Goal: Task Accomplishment & Management: Complete application form

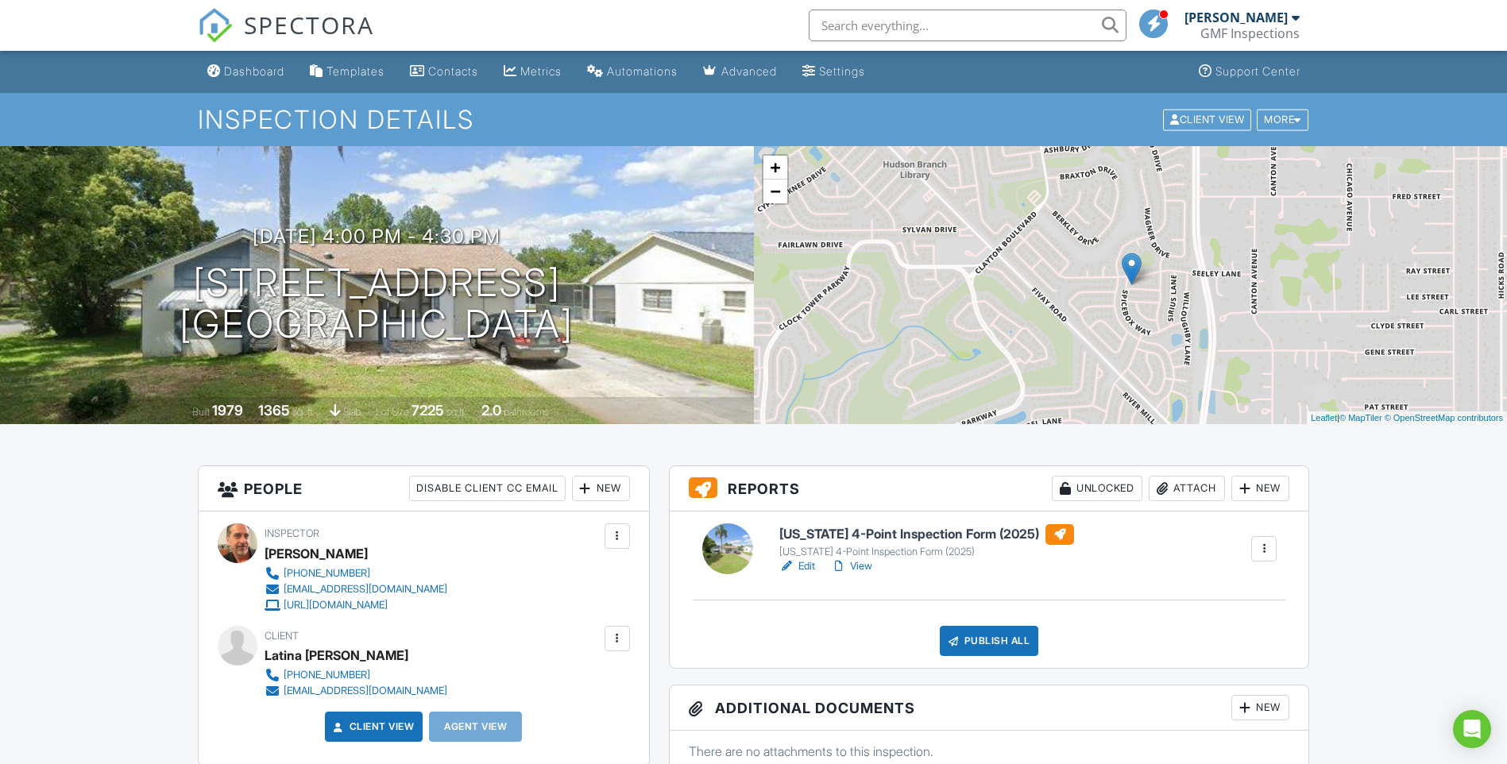
click at [246, 68] on div "Dashboard" at bounding box center [254, 71] width 60 height 14
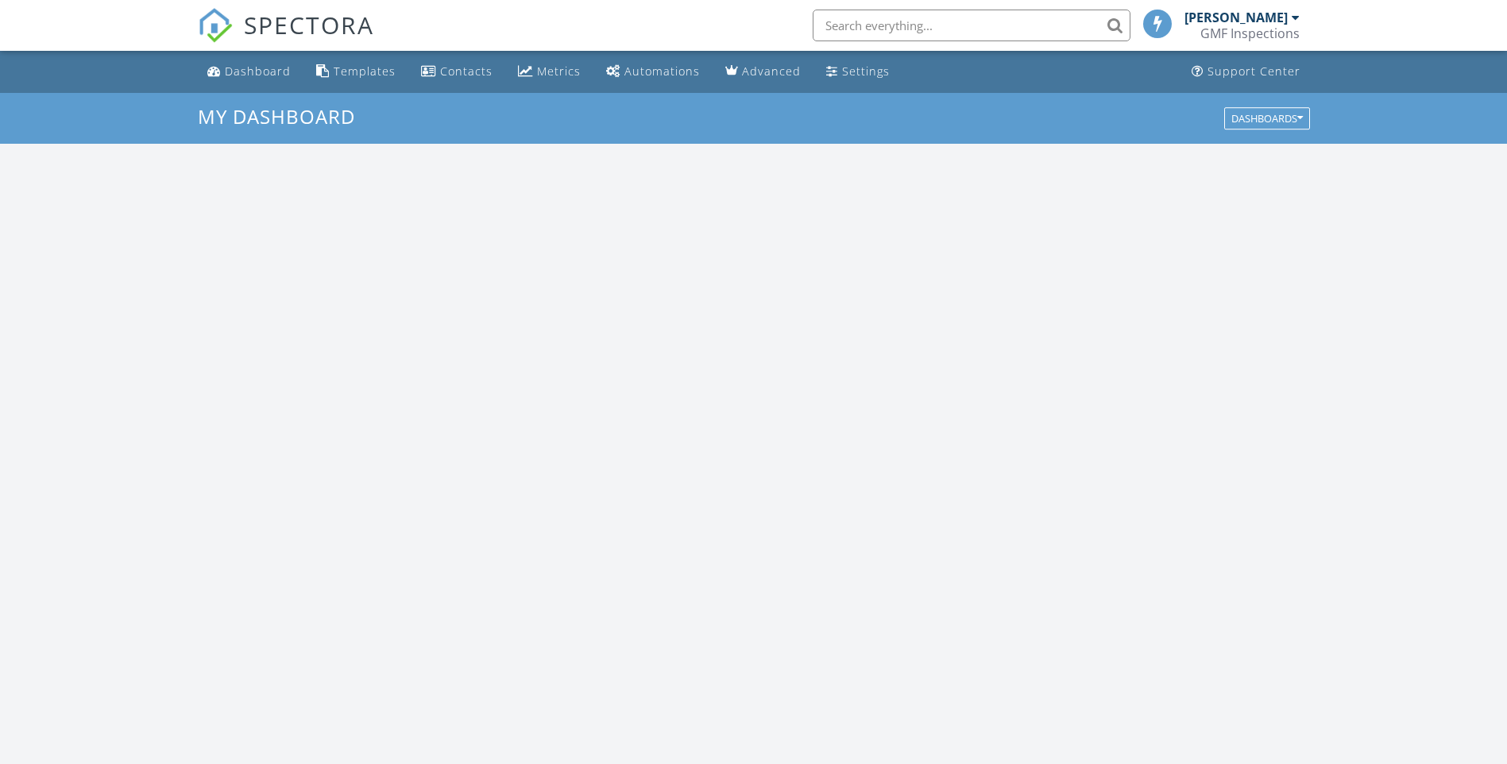
scroll to position [1470, 1531]
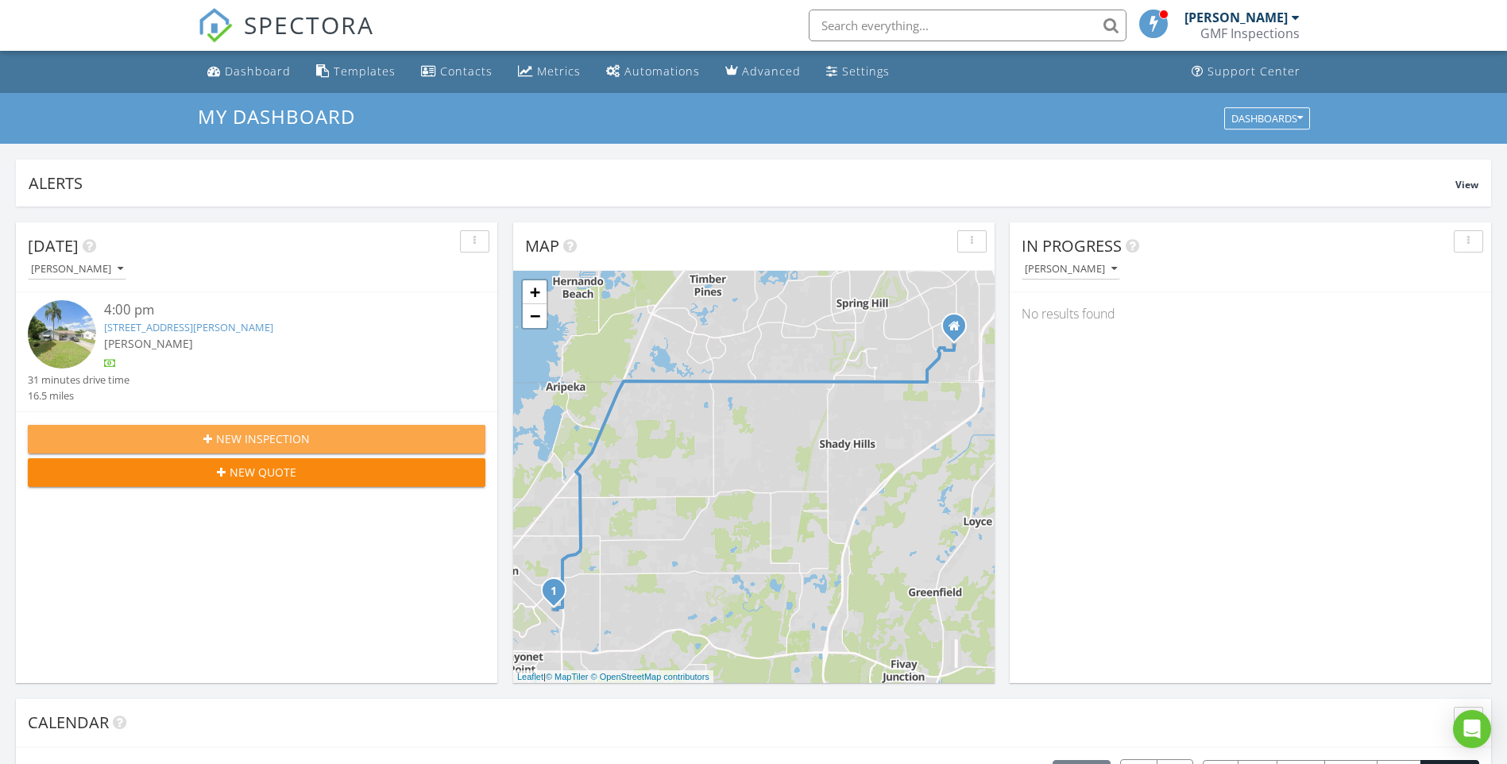
click at [233, 435] on span "New Inspection" at bounding box center [263, 438] width 94 height 17
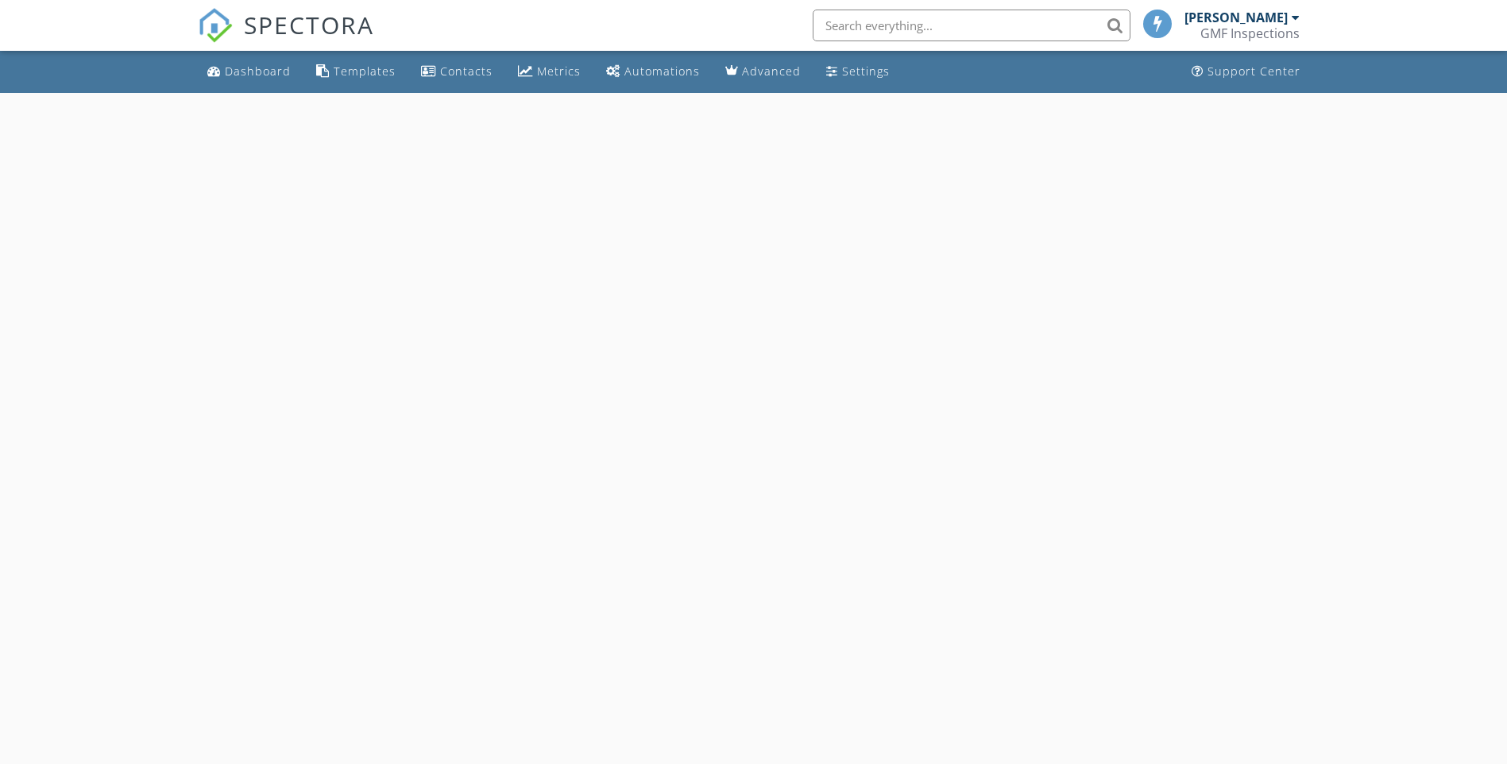
select select "7"
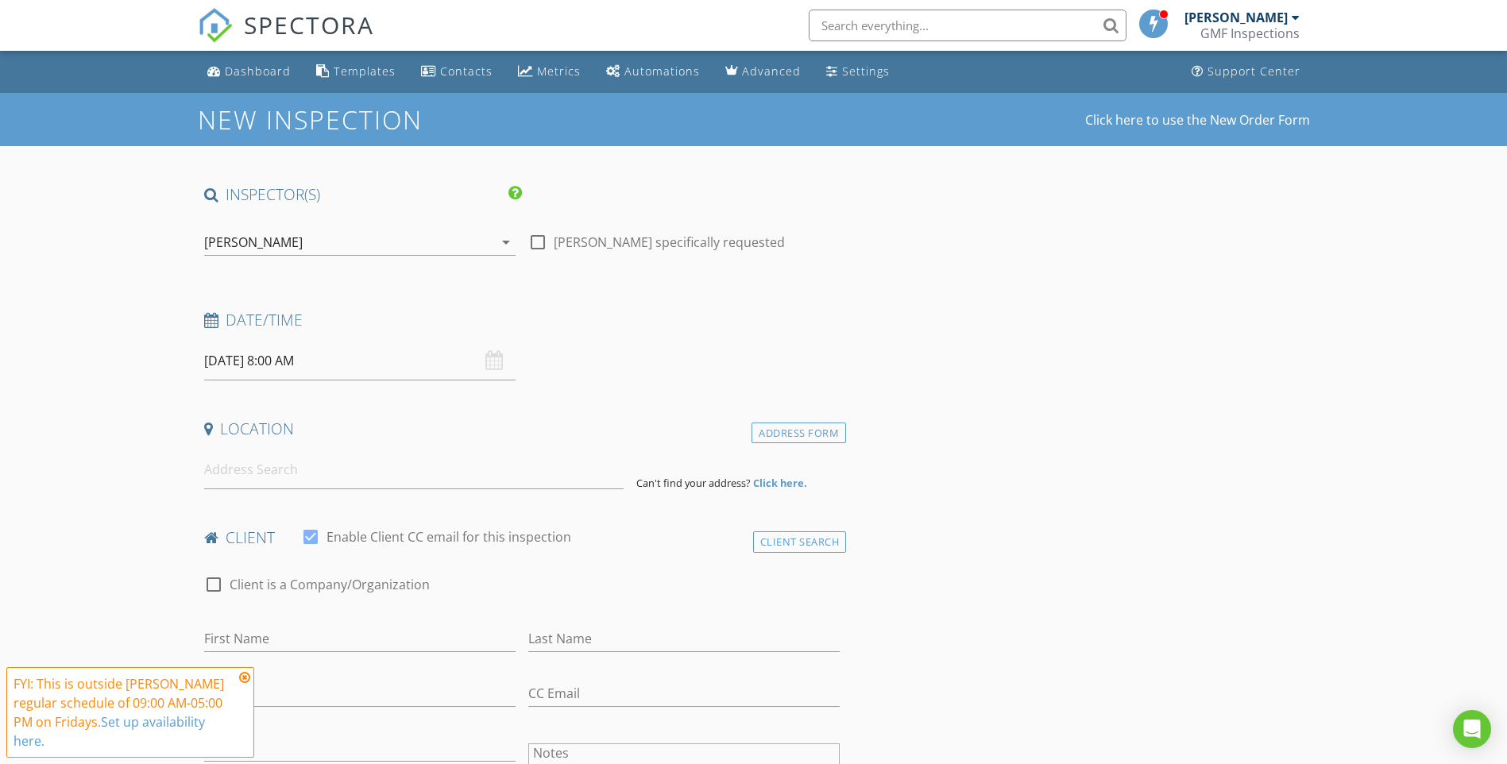
click at [287, 368] on input "08/29/2025 8:00 AM" at bounding box center [359, 361] width 311 height 39
type input "09"
type input "08/29/2025 9:00 AM"
click at [295, 620] on span at bounding box center [296, 624] width 11 height 16
type input "10"
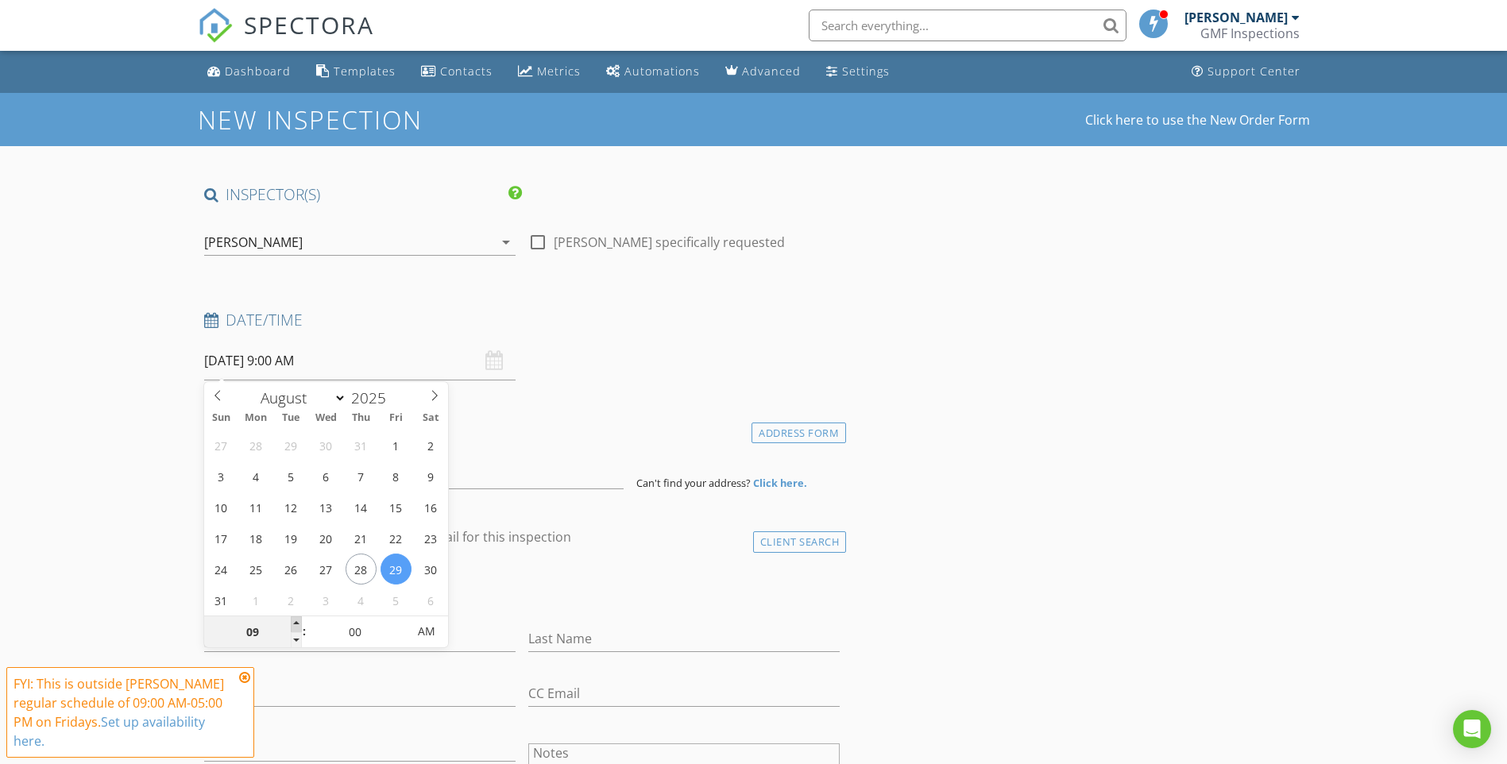
type input "08/29/2025 10:00 AM"
click at [295, 620] on span at bounding box center [296, 624] width 11 height 16
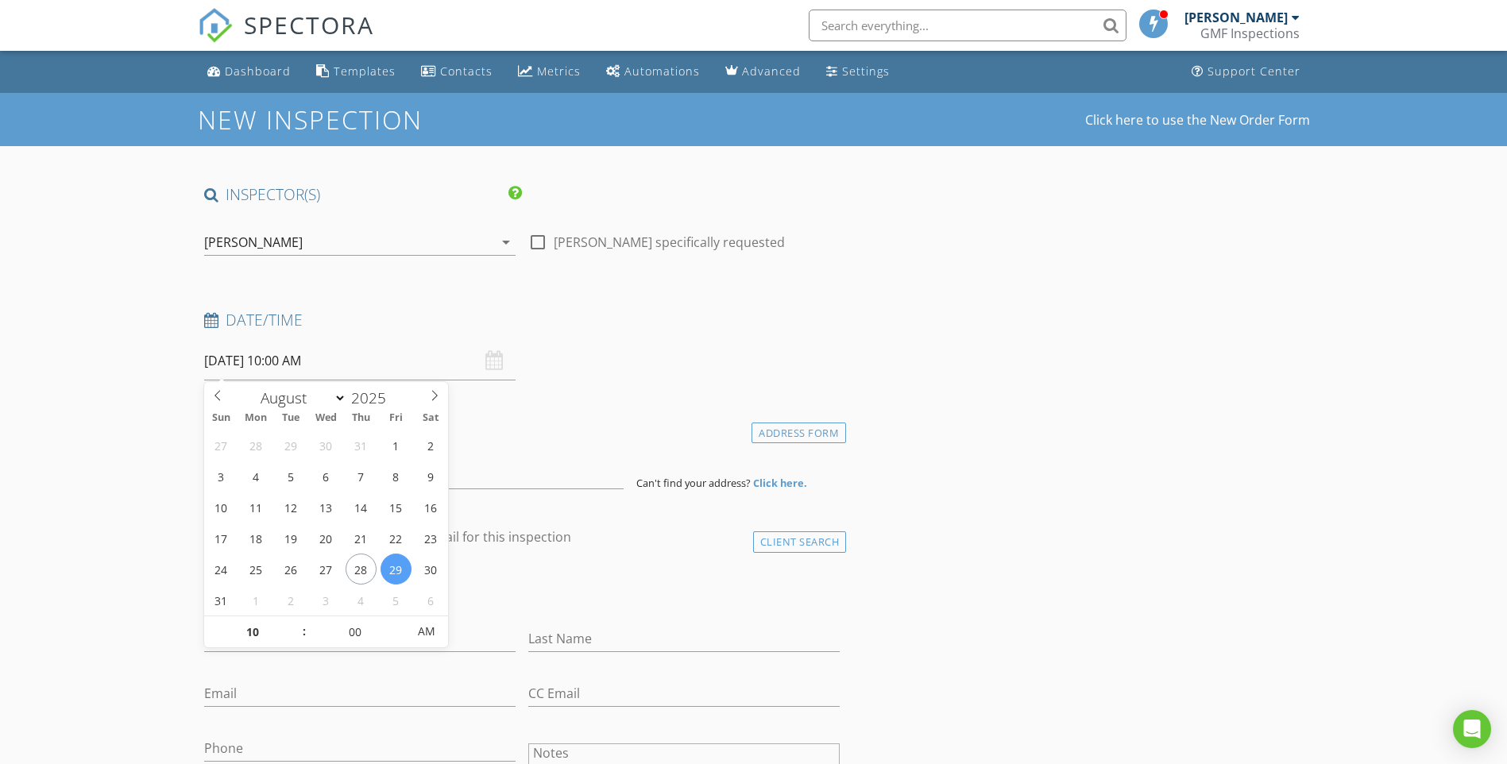
click at [431, 360] on input "08/29/2025 10:00 AM" at bounding box center [359, 361] width 311 height 39
click at [450, 348] on input "08/29/2025 10:00 AM" at bounding box center [359, 361] width 311 height 39
click at [635, 430] on h4 "Location" at bounding box center [522, 429] width 636 height 21
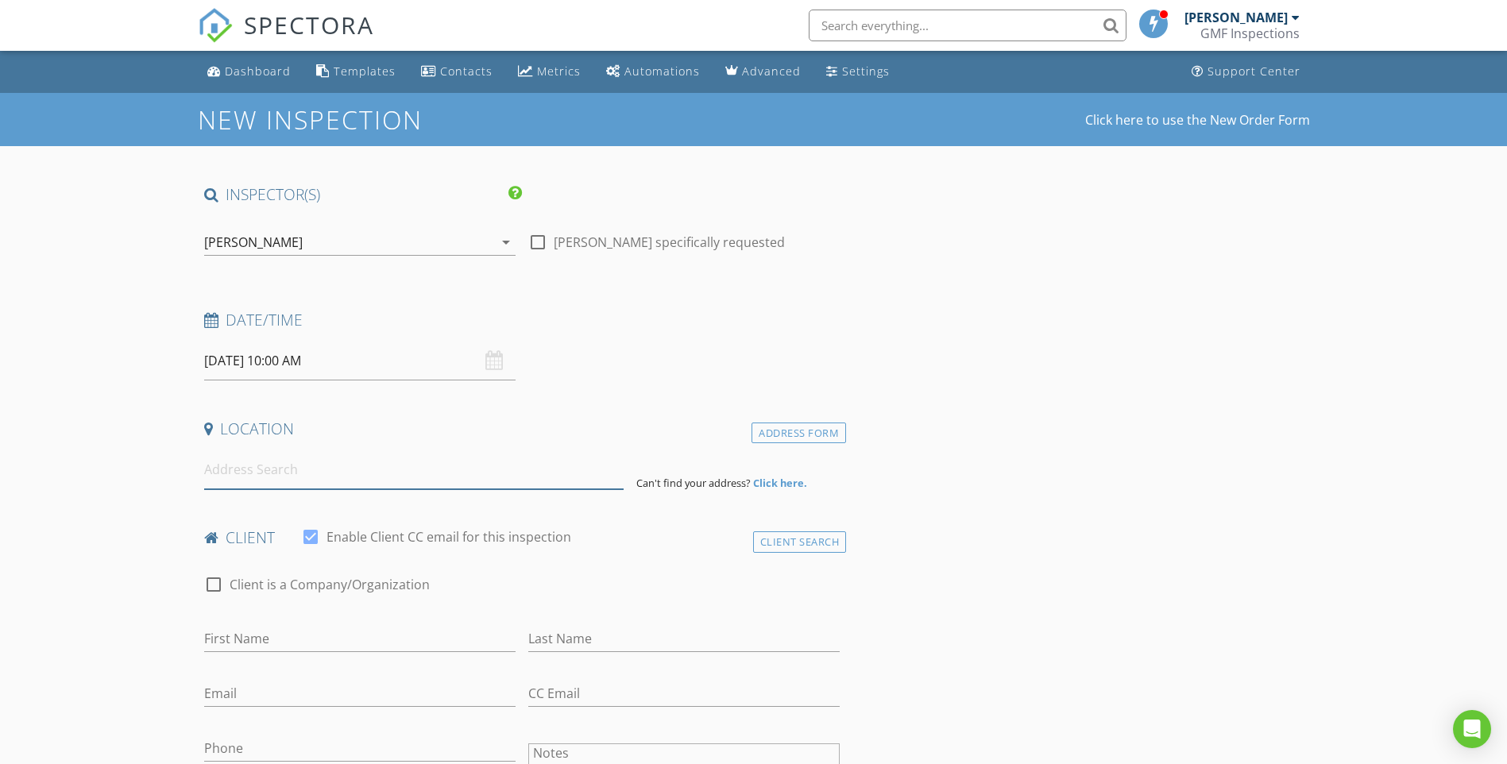
click at [228, 474] on input at bounding box center [413, 469] width 419 height 39
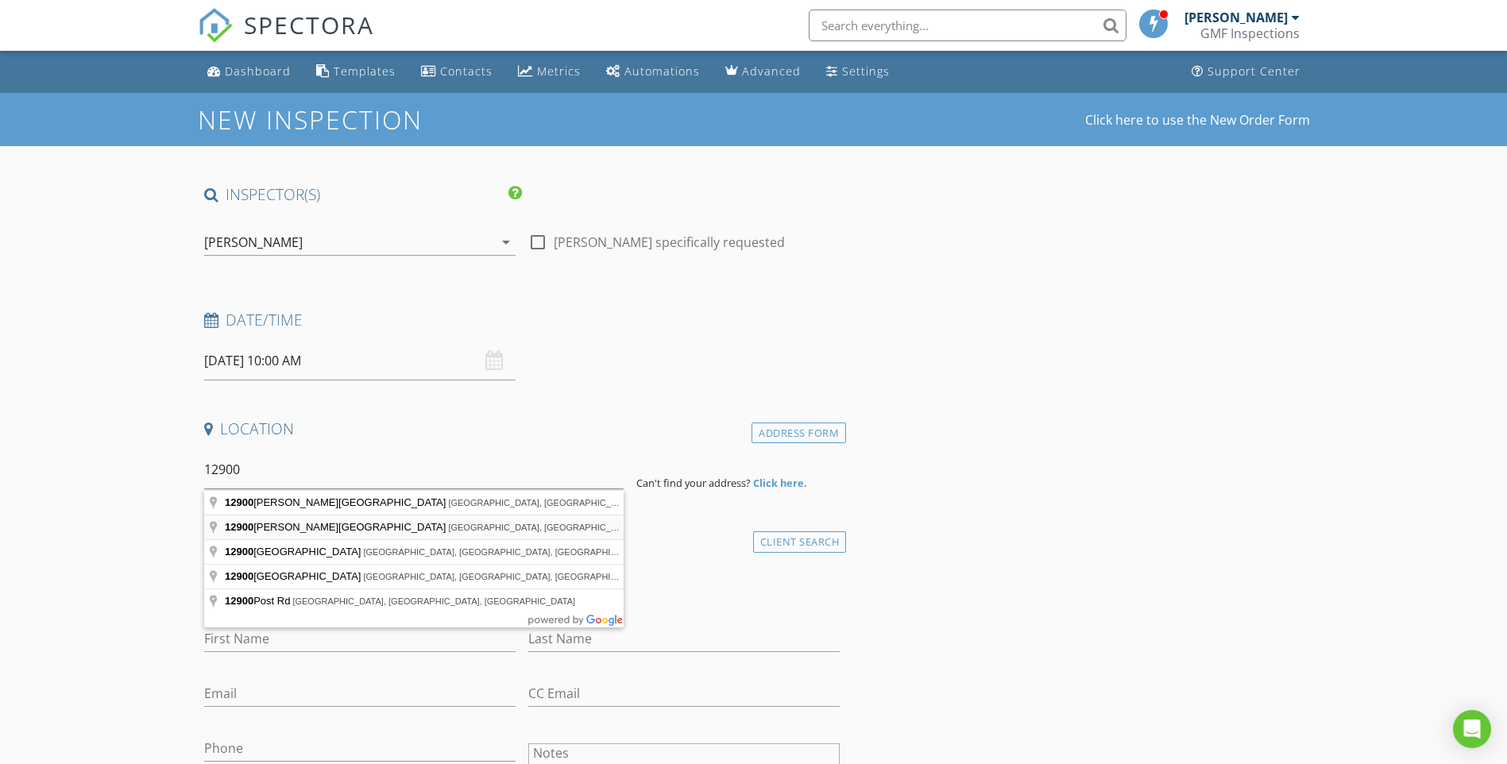
type input "12900 Sigmund Street, Spring Hill, FL, USA"
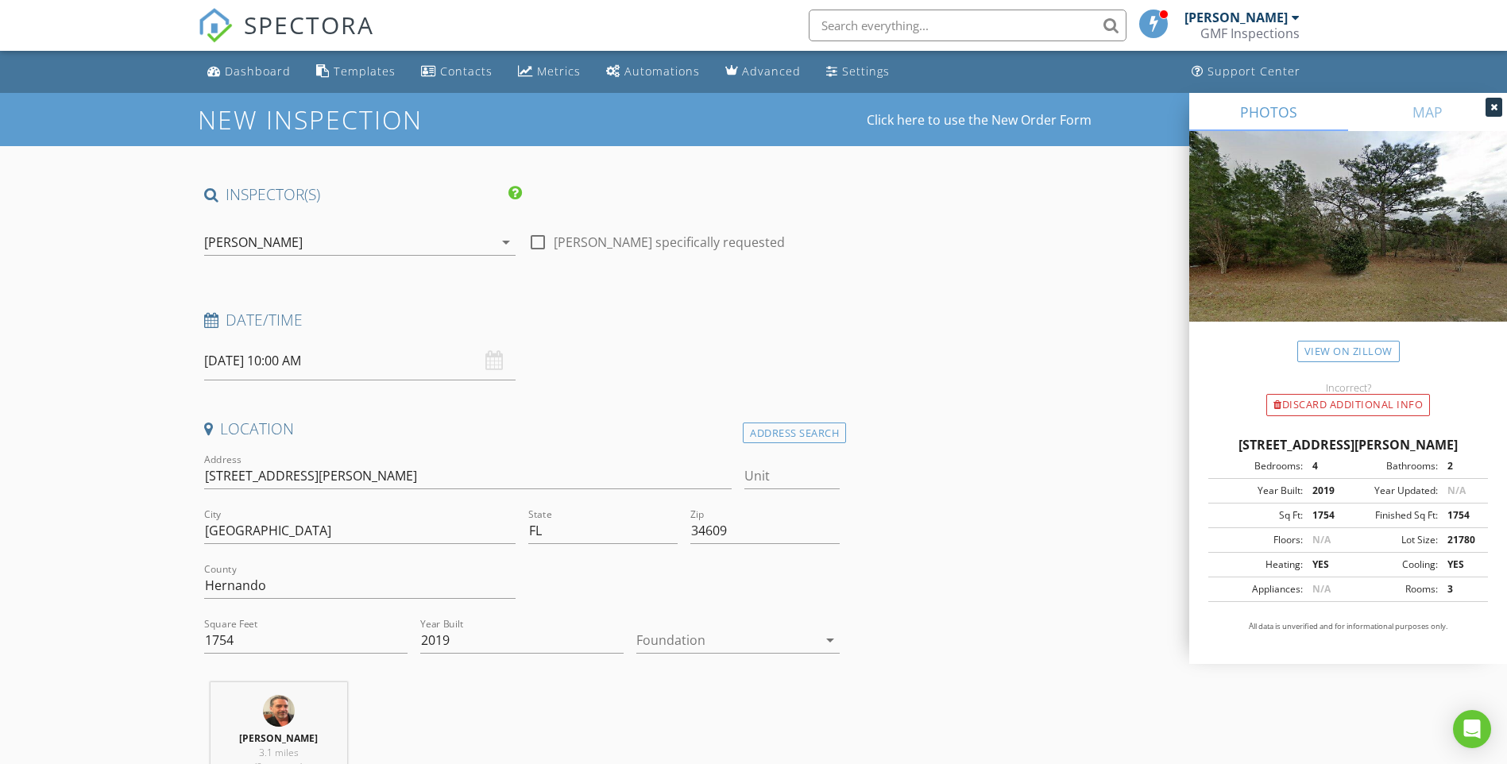
click at [714, 638] on div at bounding box center [726, 639] width 181 height 25
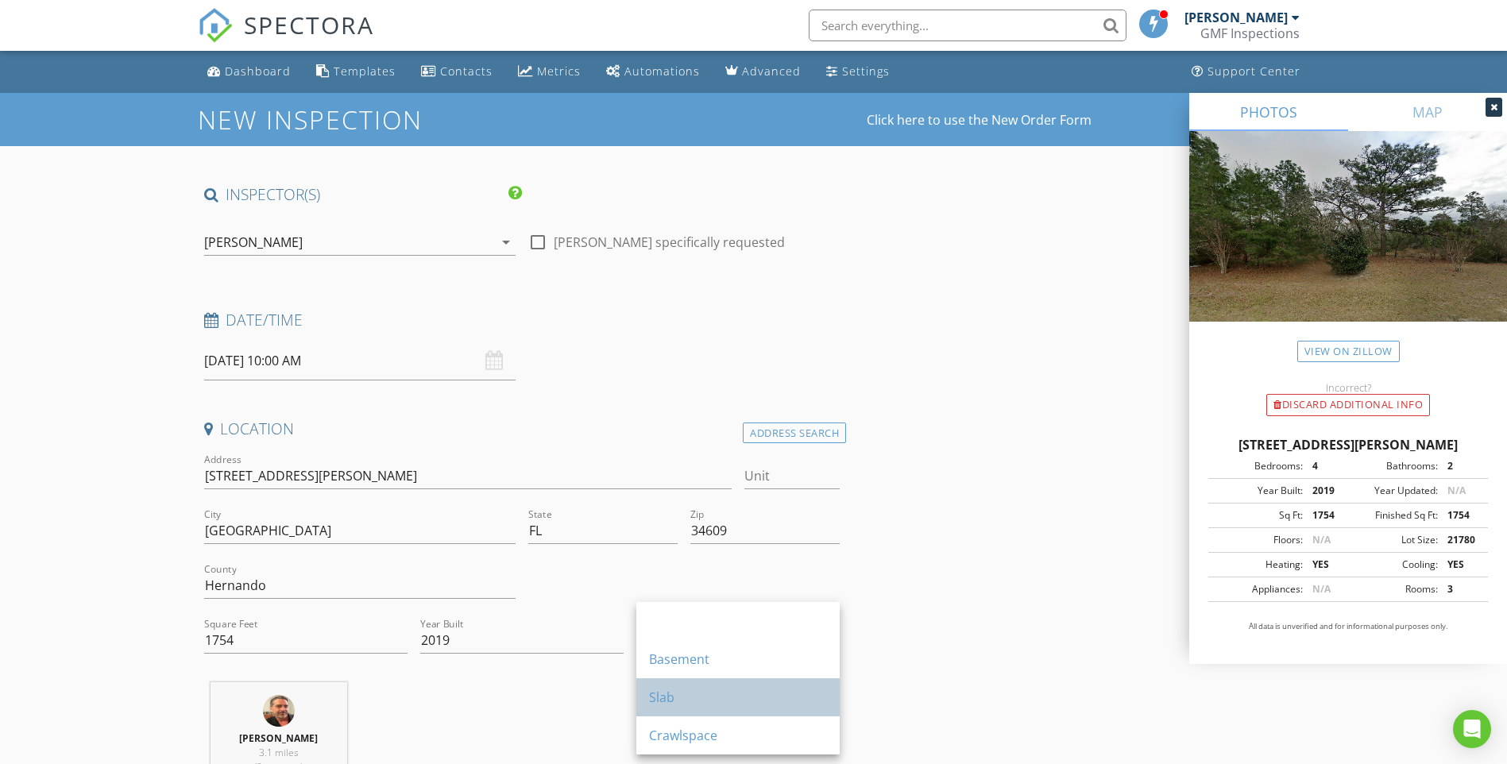
click at [662, 698] on div "Slab" at bounding box center [738, 697] width 178 height 19
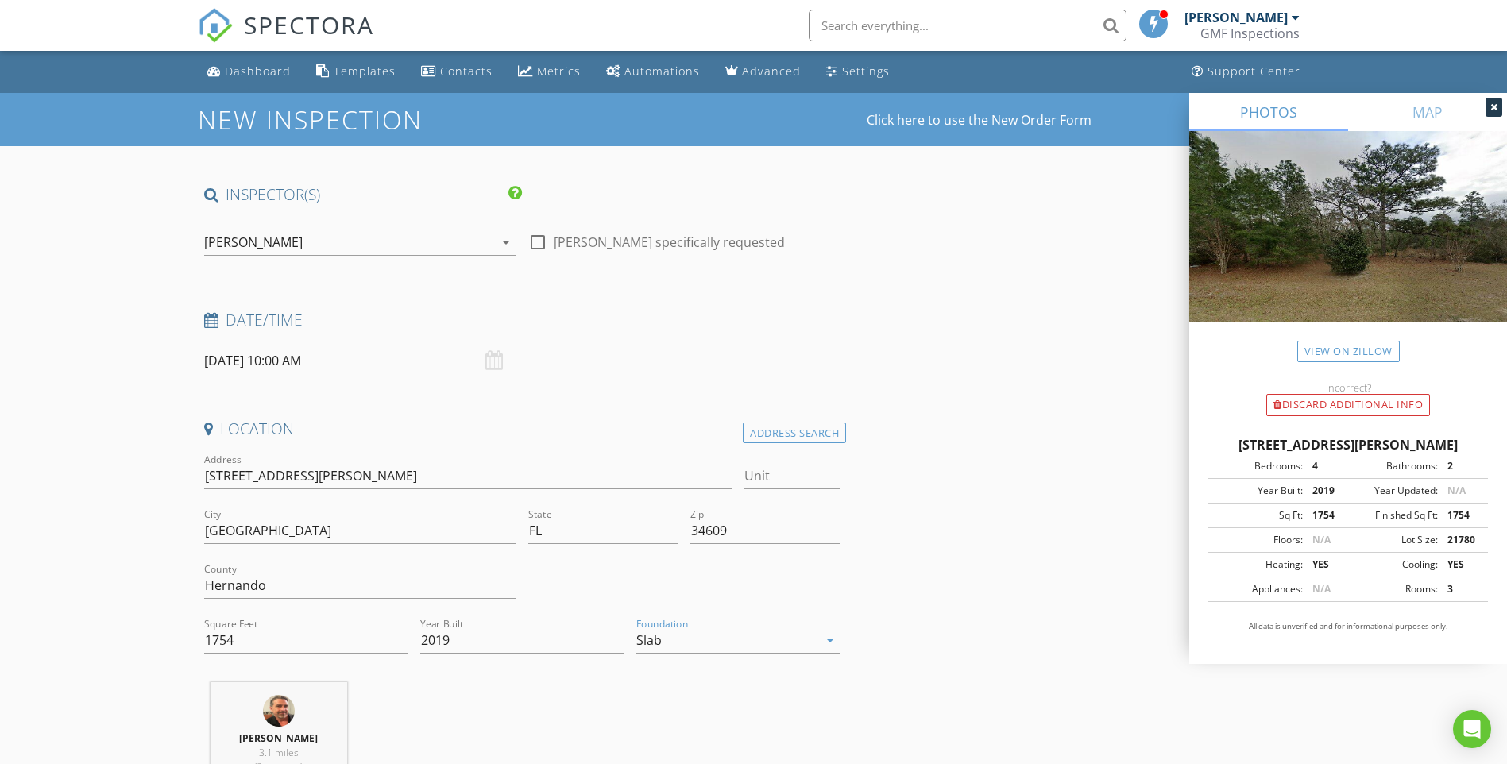
click at [609, 704] on div "Greg Fox 3.1 miles (9 minutes)" at bounding box center [522, 748] width 649 height 132
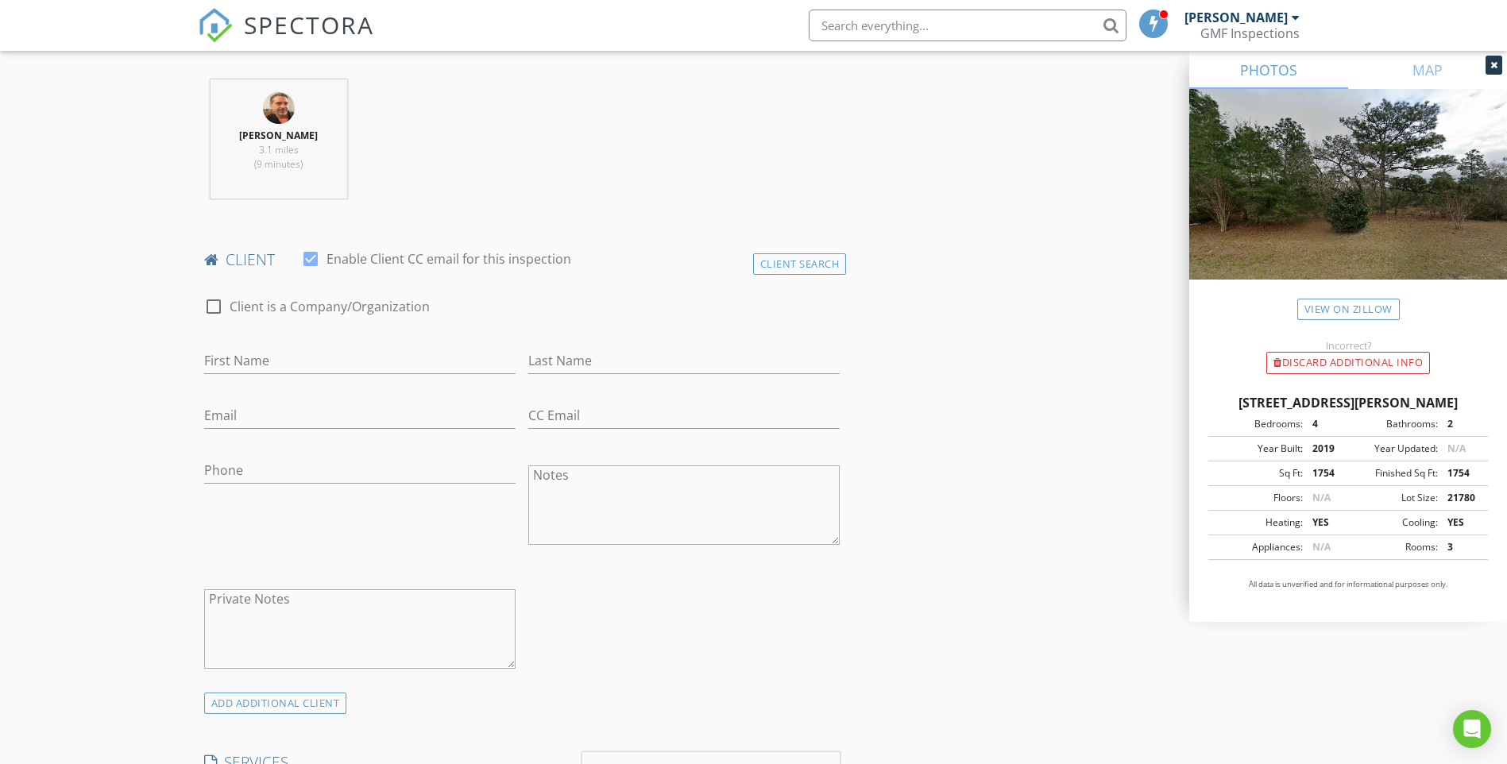
scroll to position [635, 0]
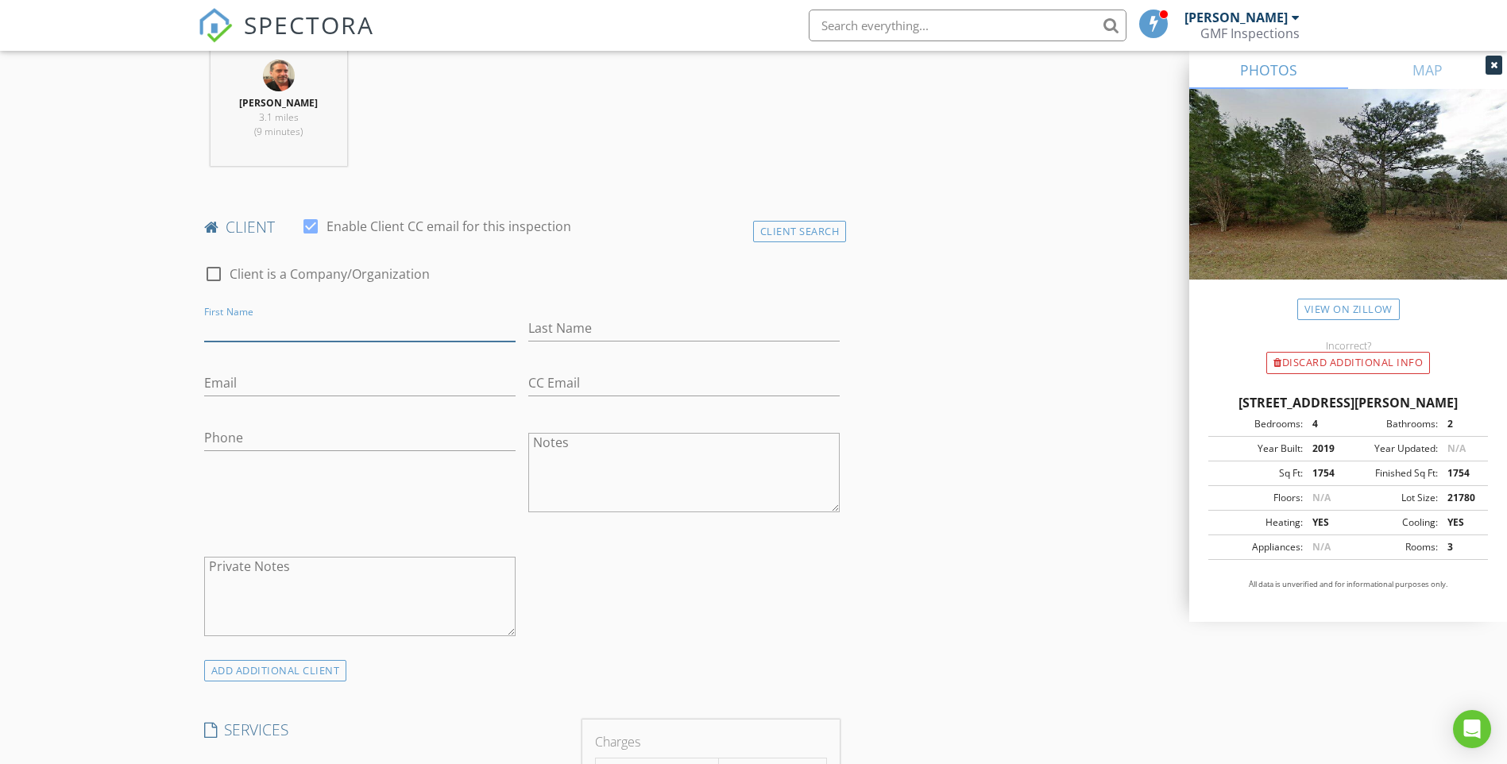
click at [272, 330] on input "First Name" at bounding box center [359, 328] width 311 height 26
type input "Yaritza"
type input "Gonzalez"
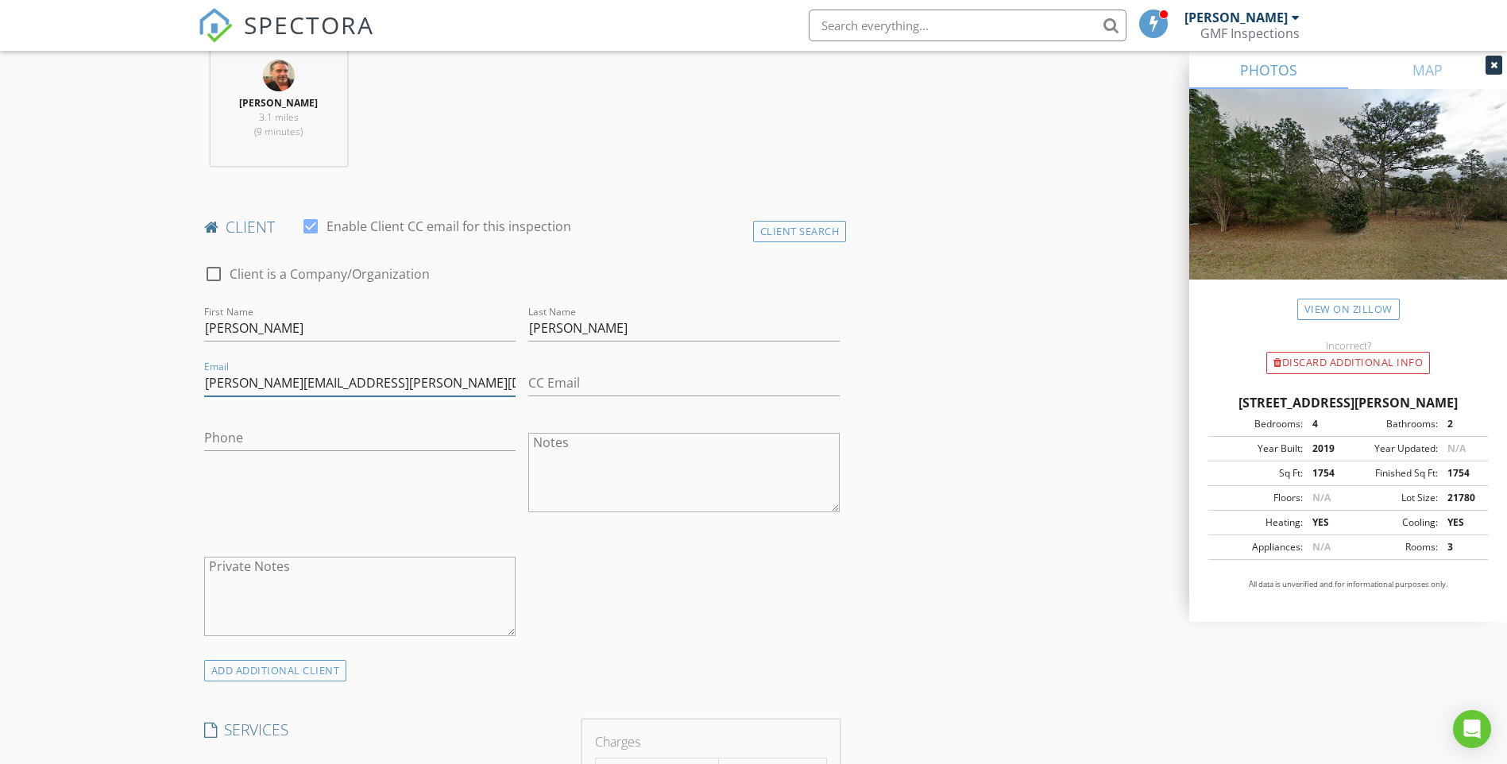
type input "yaritza.gonzalez@yahoo.com"
type input "727-637-4129"
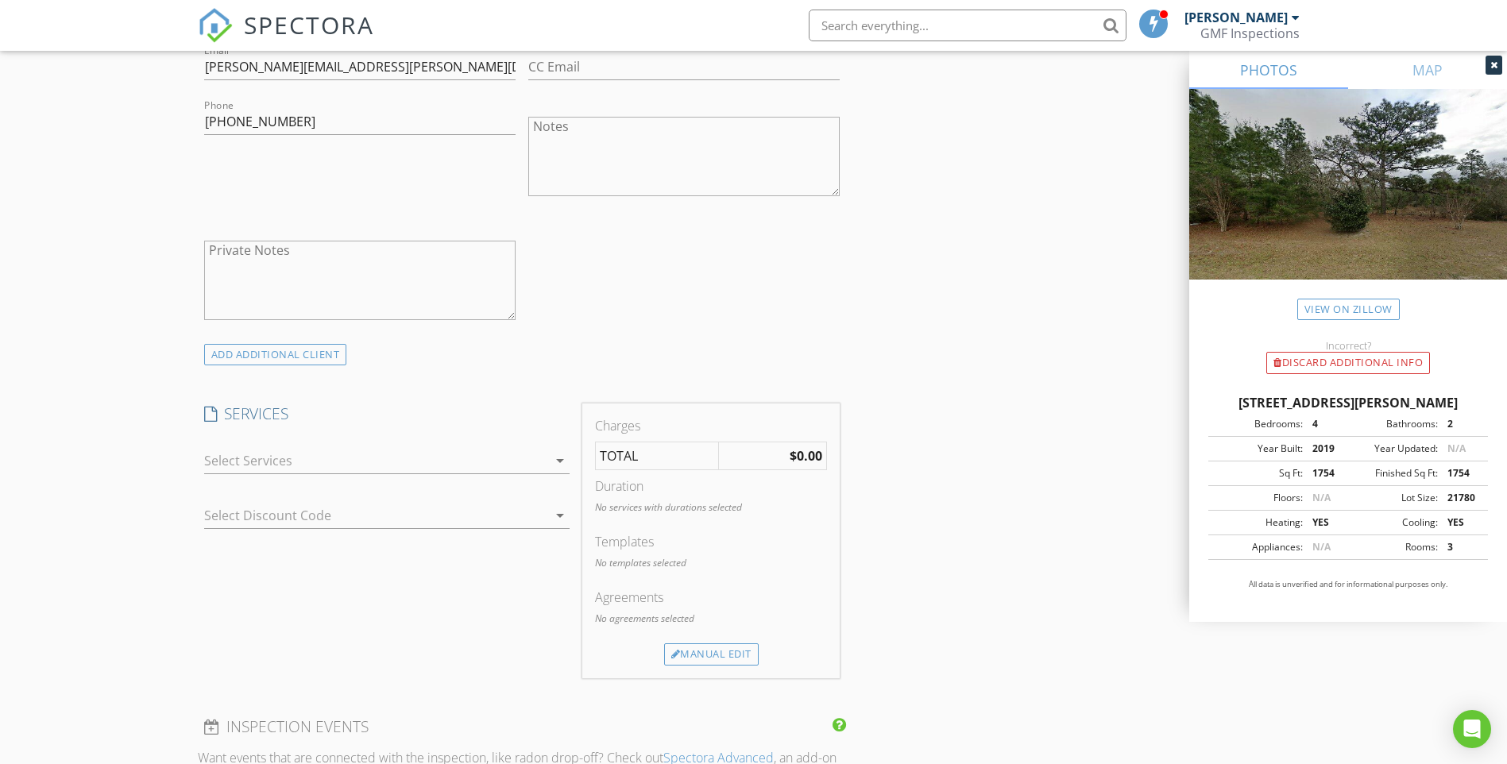
scroll to position [953, 0]
click at [254, 460] on div at bounding box center [375, 458] width 343 height 25
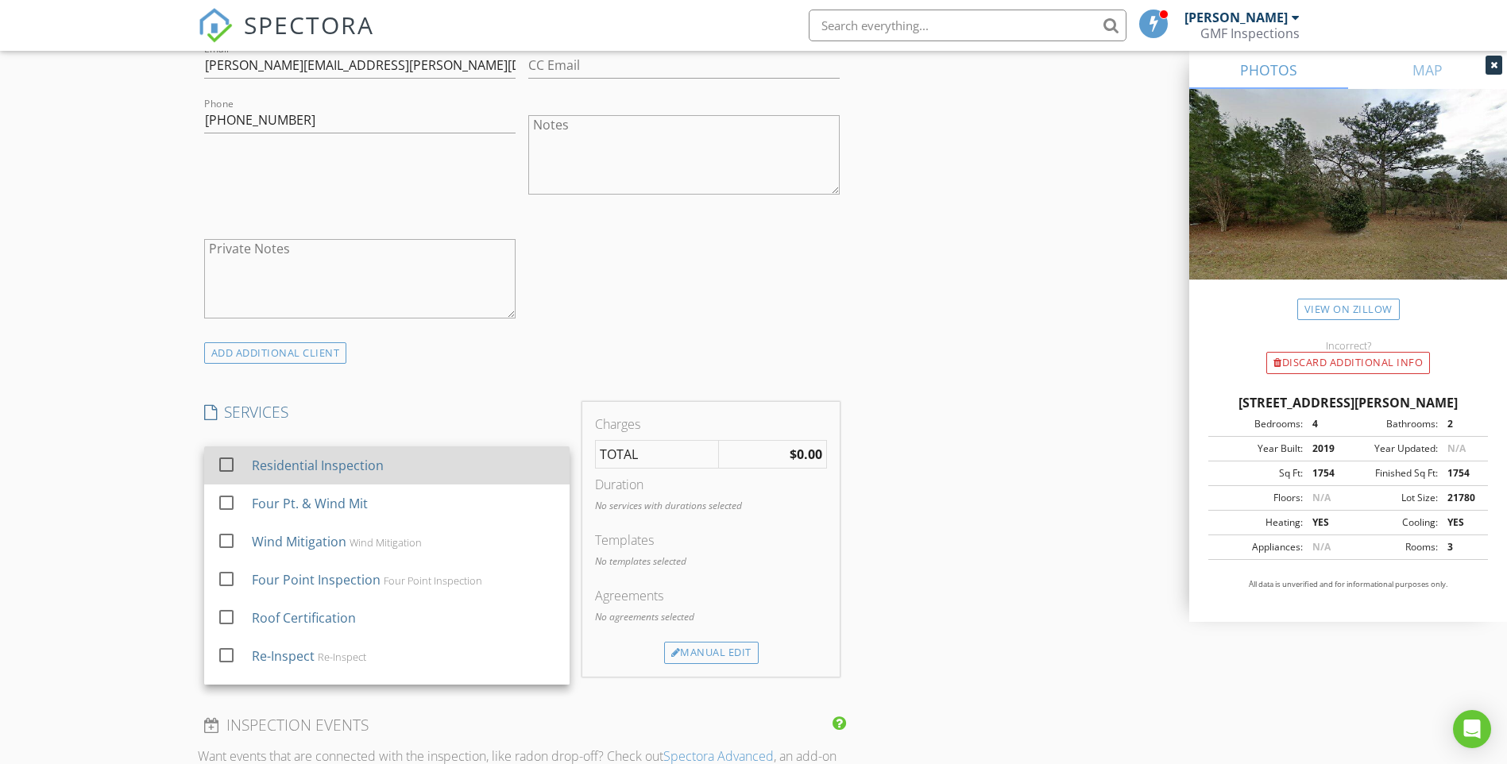
click at [222, 459] on div at bounding box center [226, 464] width 27 height 27
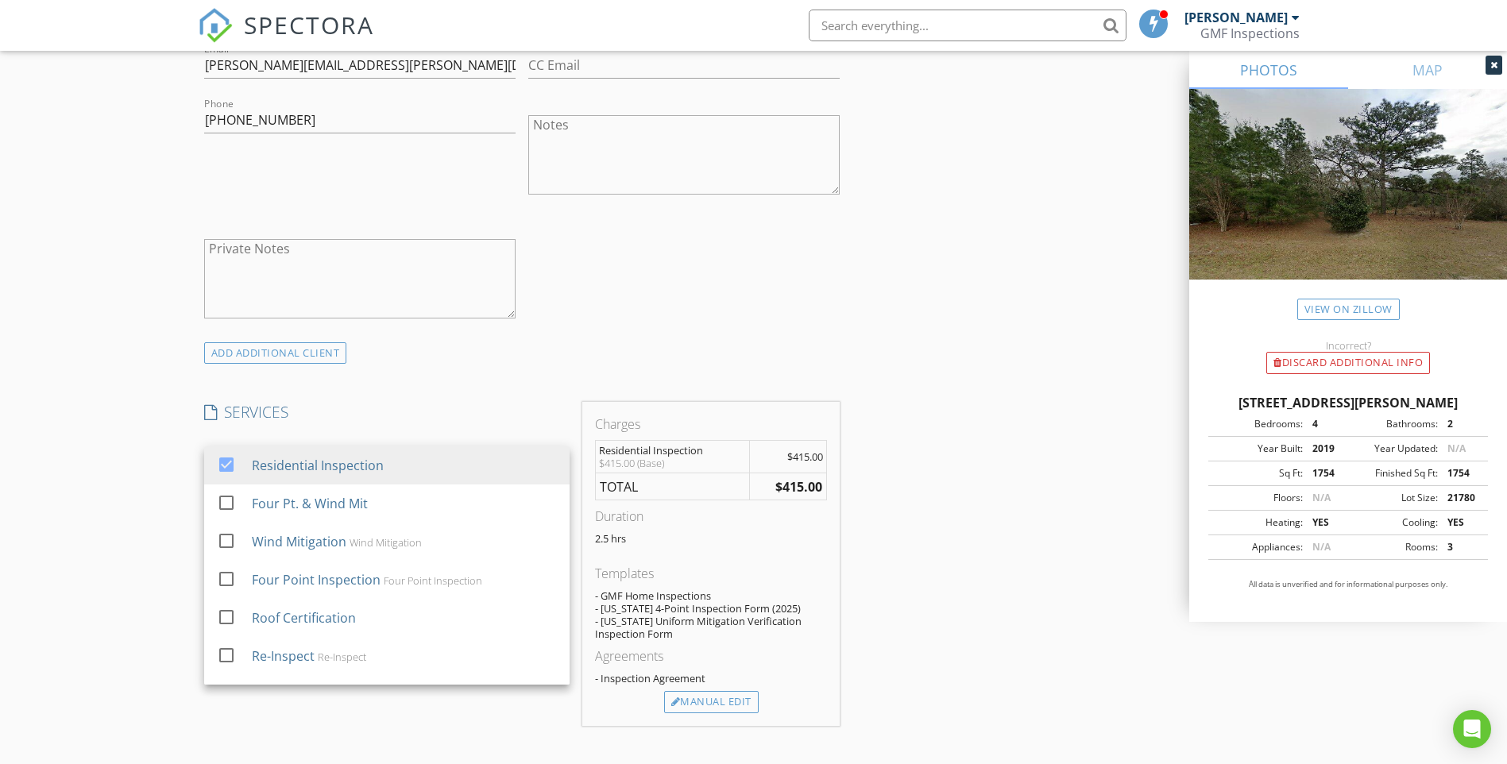
click at [173, 432] on div "New Inspection Click here to use the New Order Form INSPECTOR(S) check_box Greg…" at bounding box center [753, 531] width 1507 height 2783
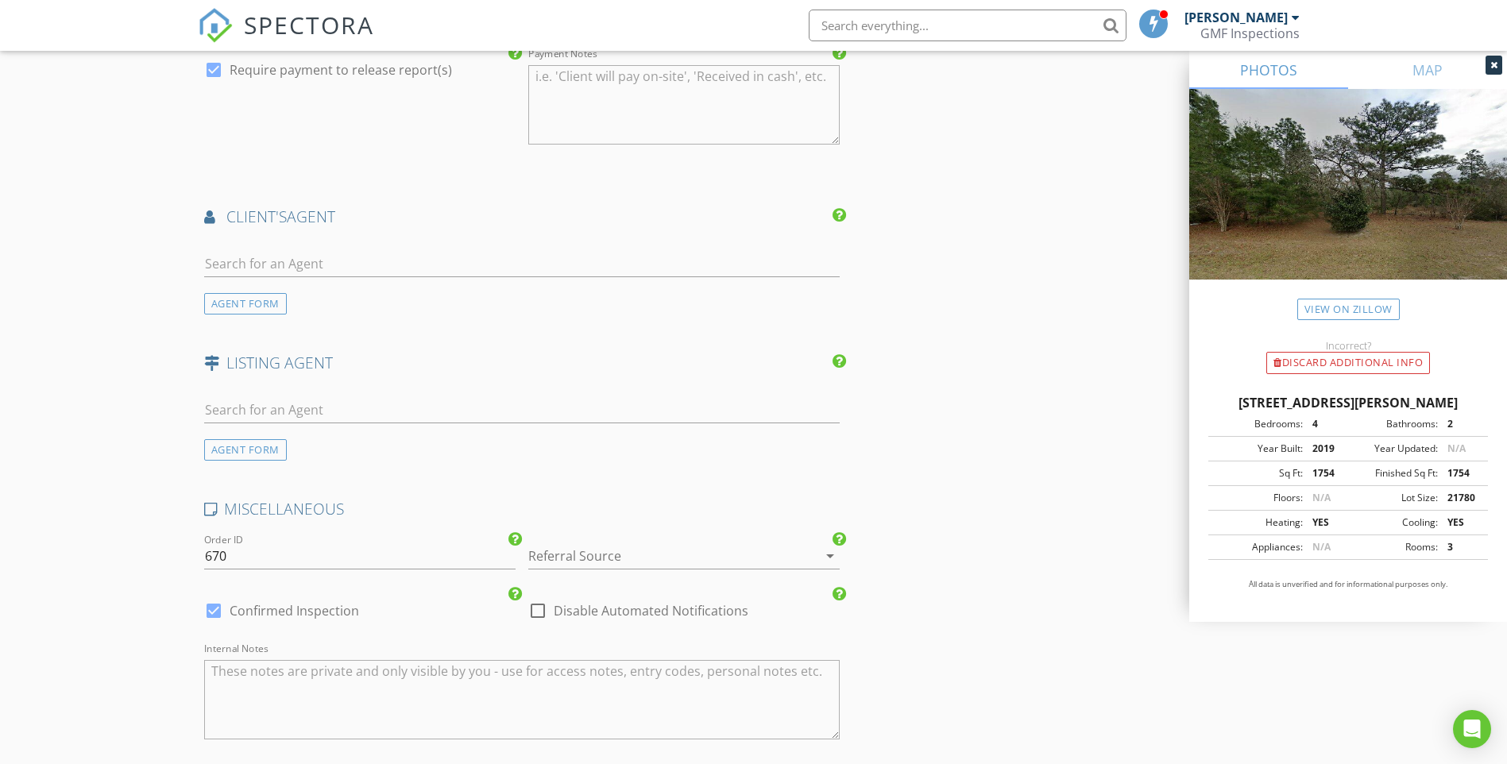
scroll to position [1827, 0]
click at [244, 302] on div "AGENT FORM" at bounding box center [245, 302] width 83 height 21
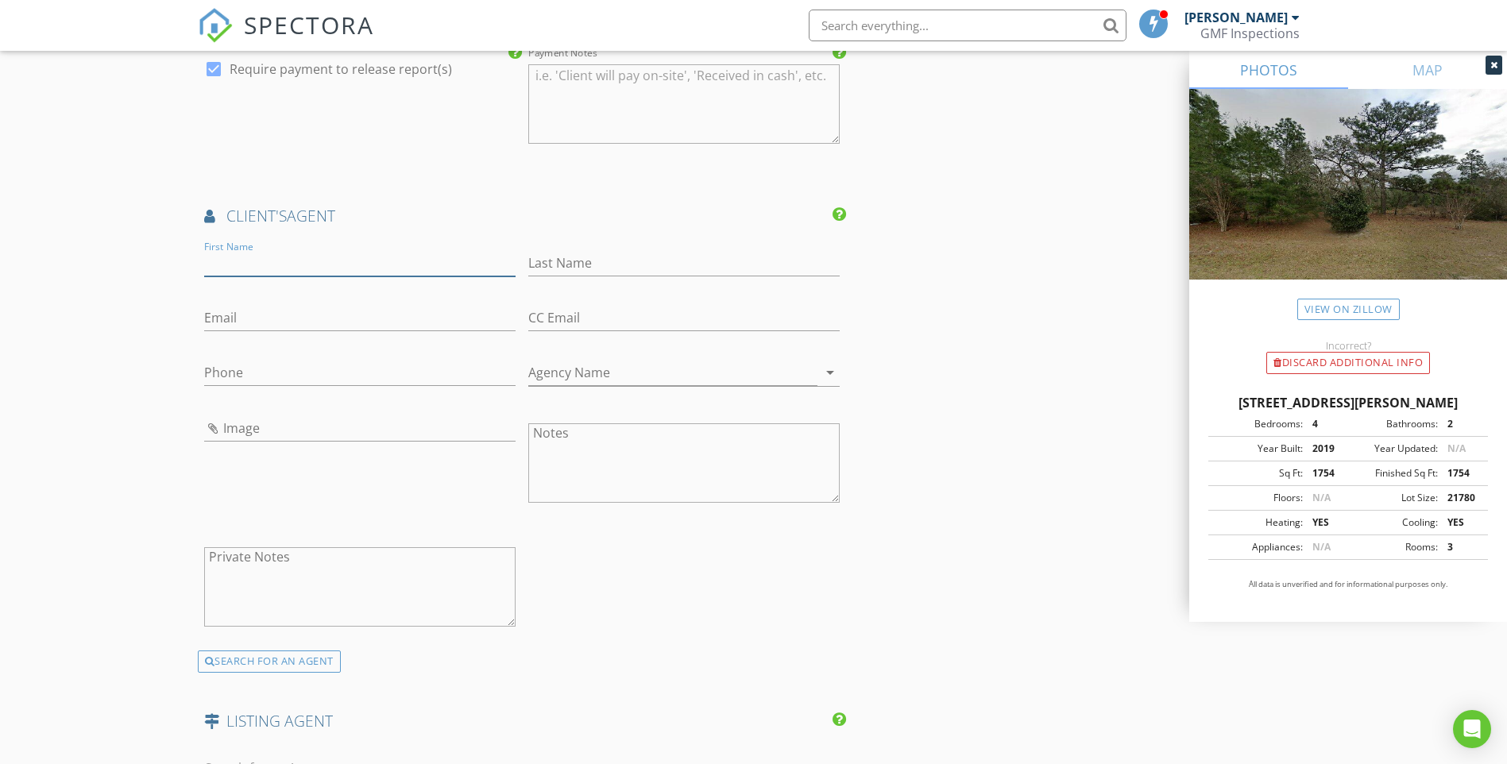
click at [267, 265] on input "First Name" at bounding box center [359, 263] width 311 height 26
type input "Kevin"
type input "Hyatt"
type input "kshyattwvu@gmail.com"
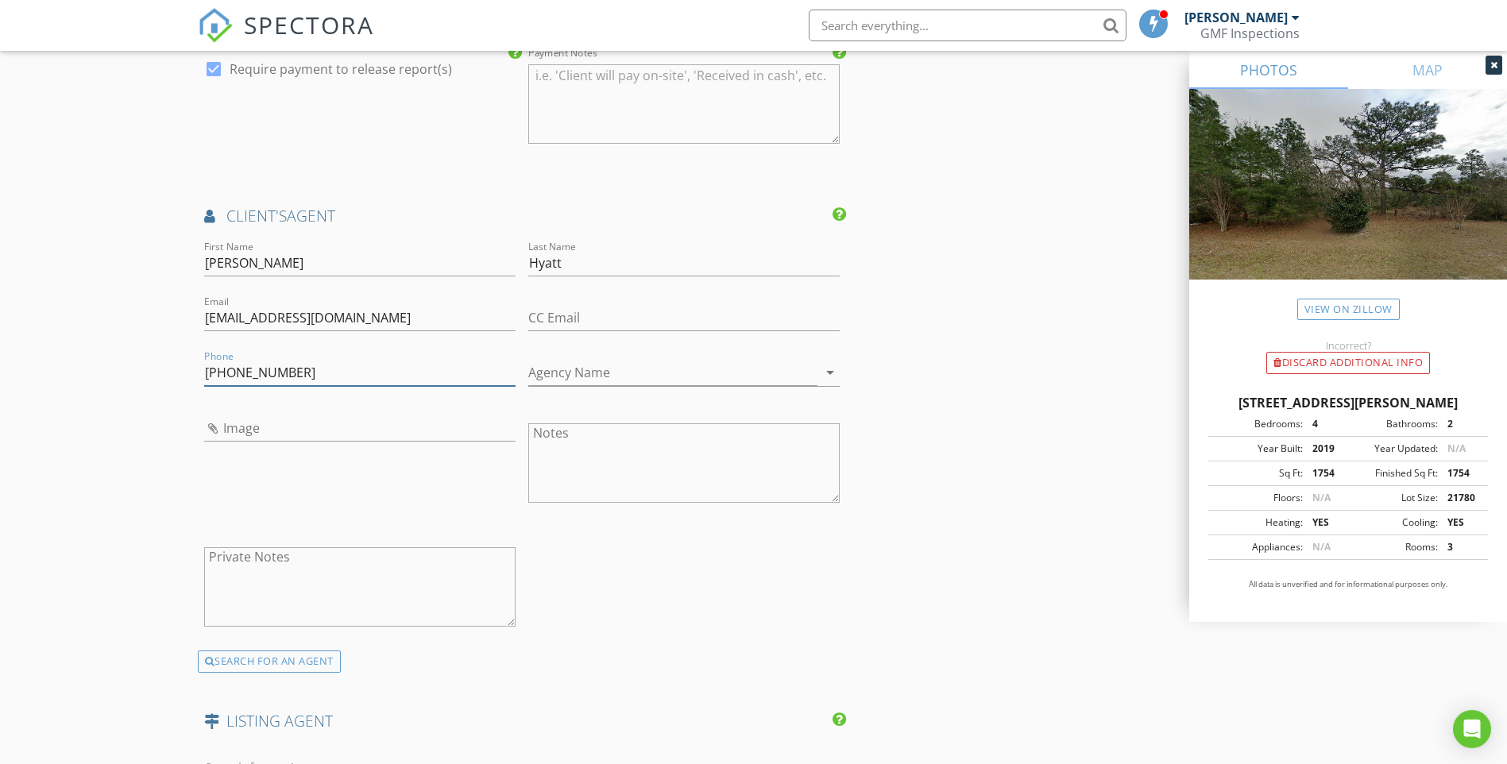
type input "443-851-8807"
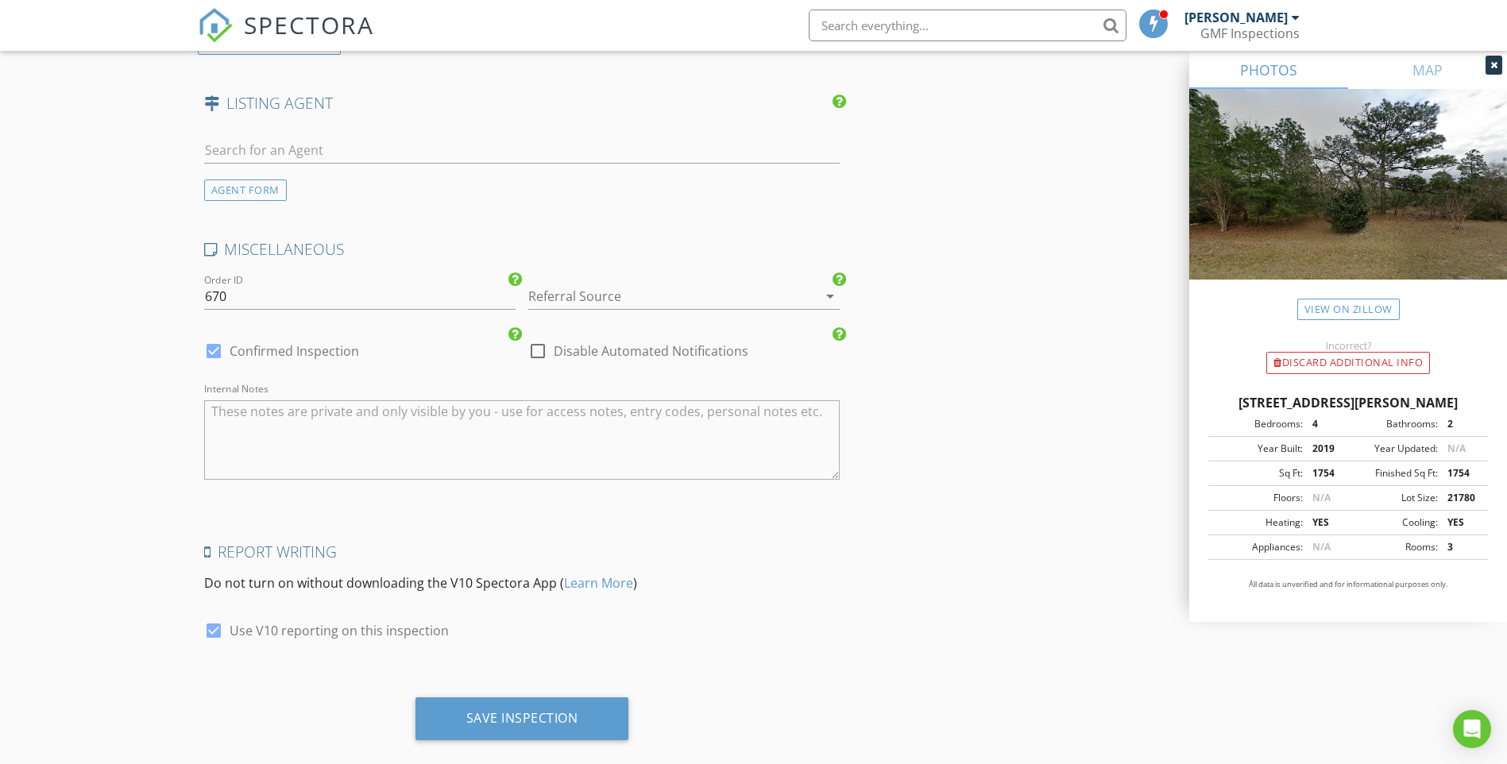
scroll to position [2462, 0]
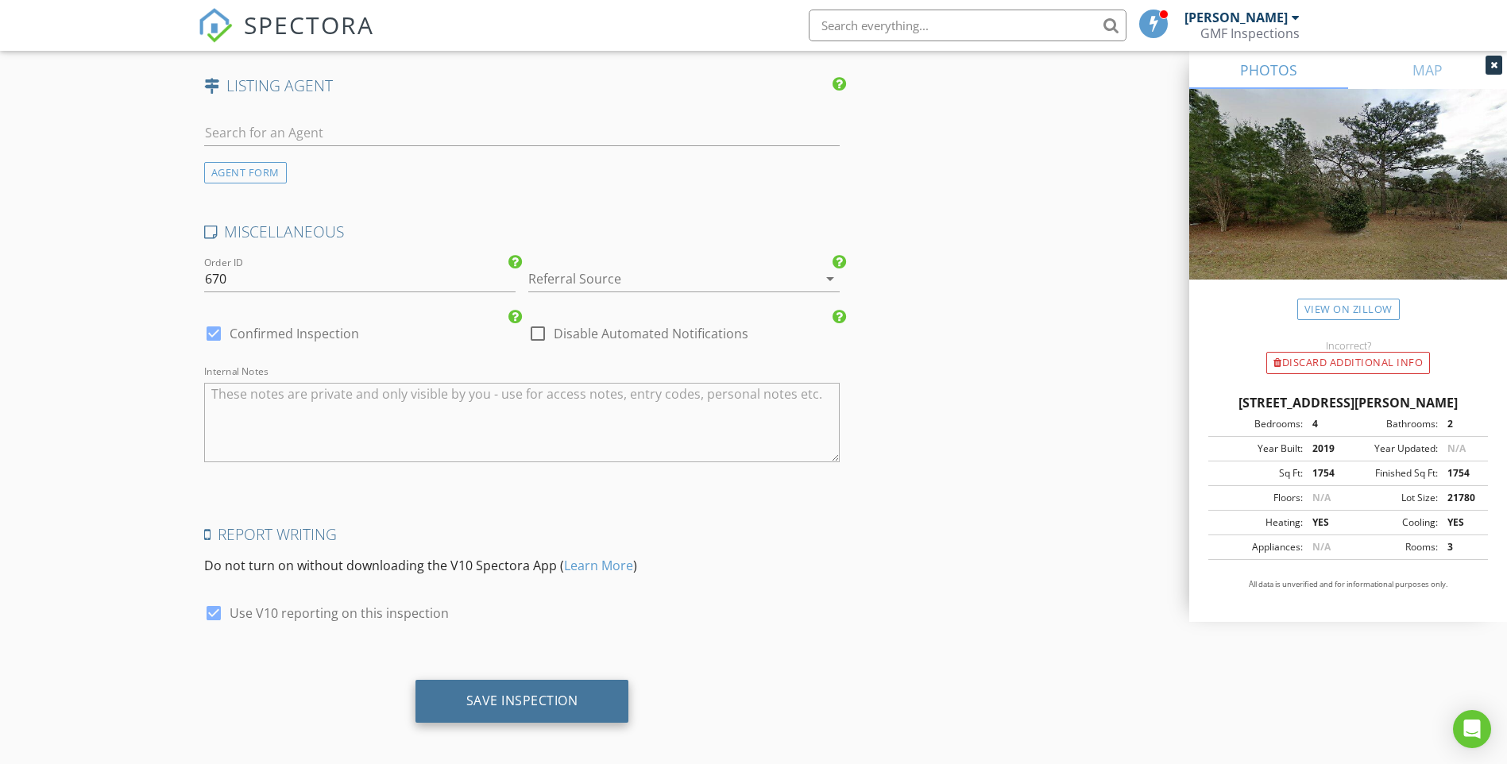
click at [506, 701] on div "Save Inspection" at bounding box center [522, 701] width 112 height 16
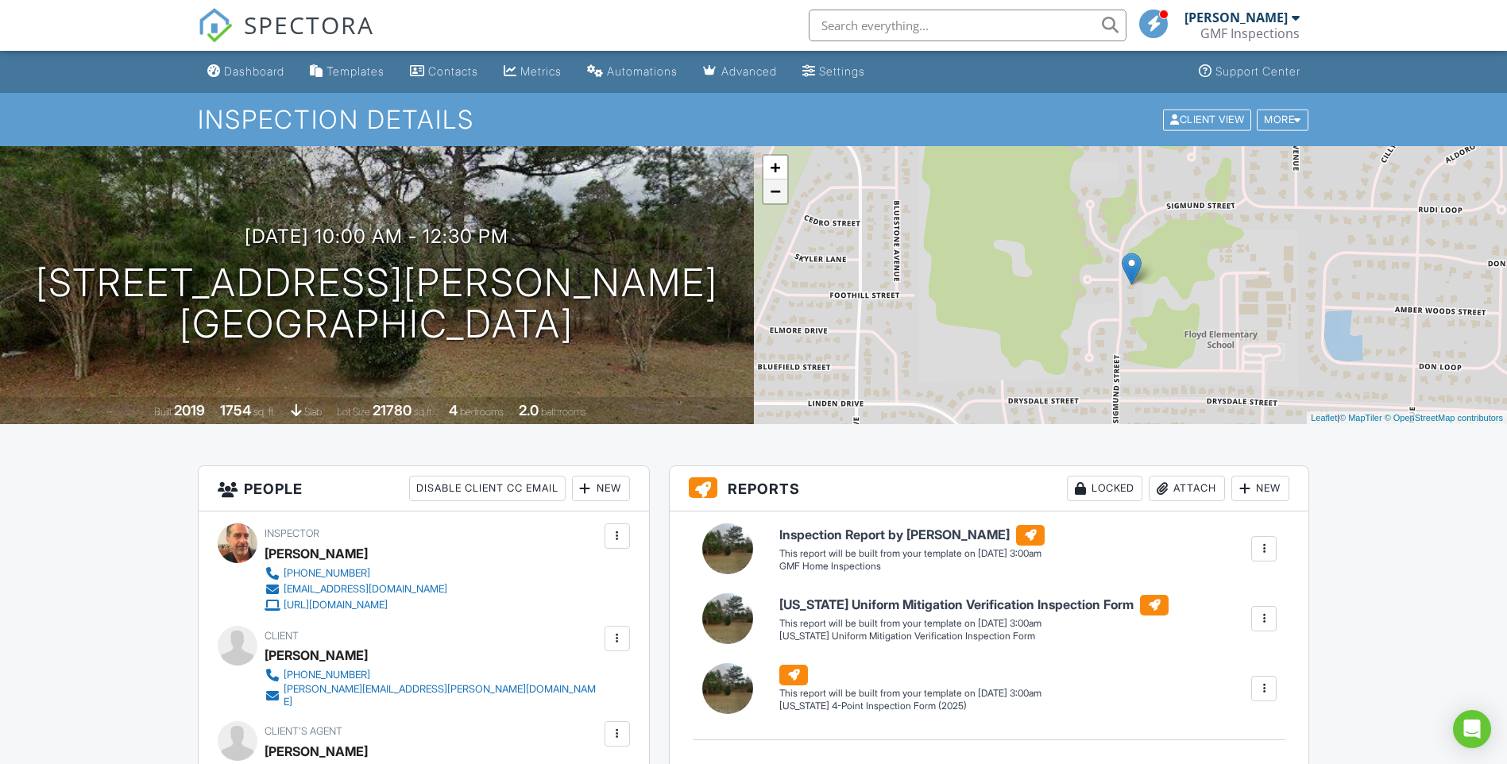
click at [777, 188] on link "−" at bounding box center [775, 191] width 24 height 24
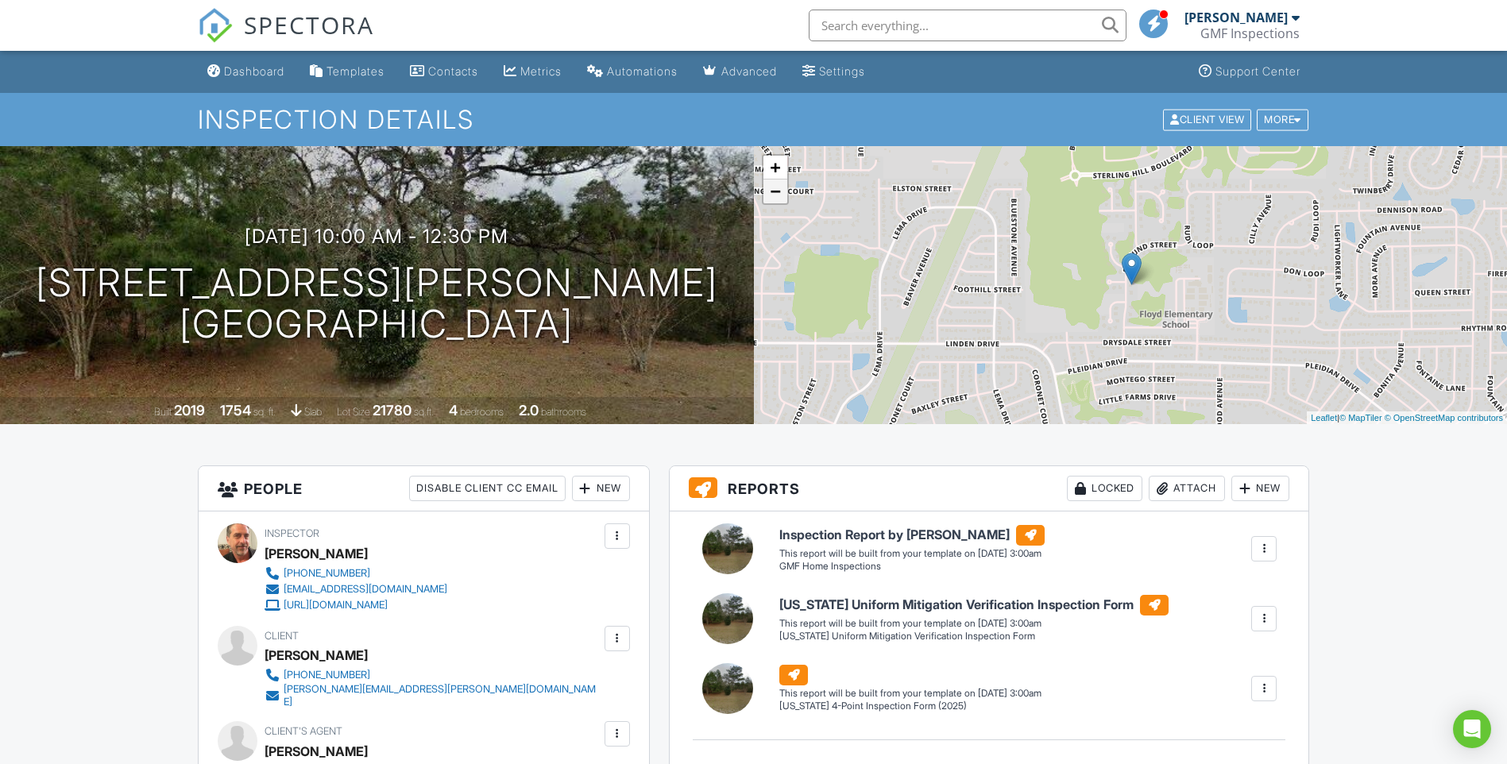
click at [775, 191] on link "−" at bounding box center [775, 191] width 24 height 24
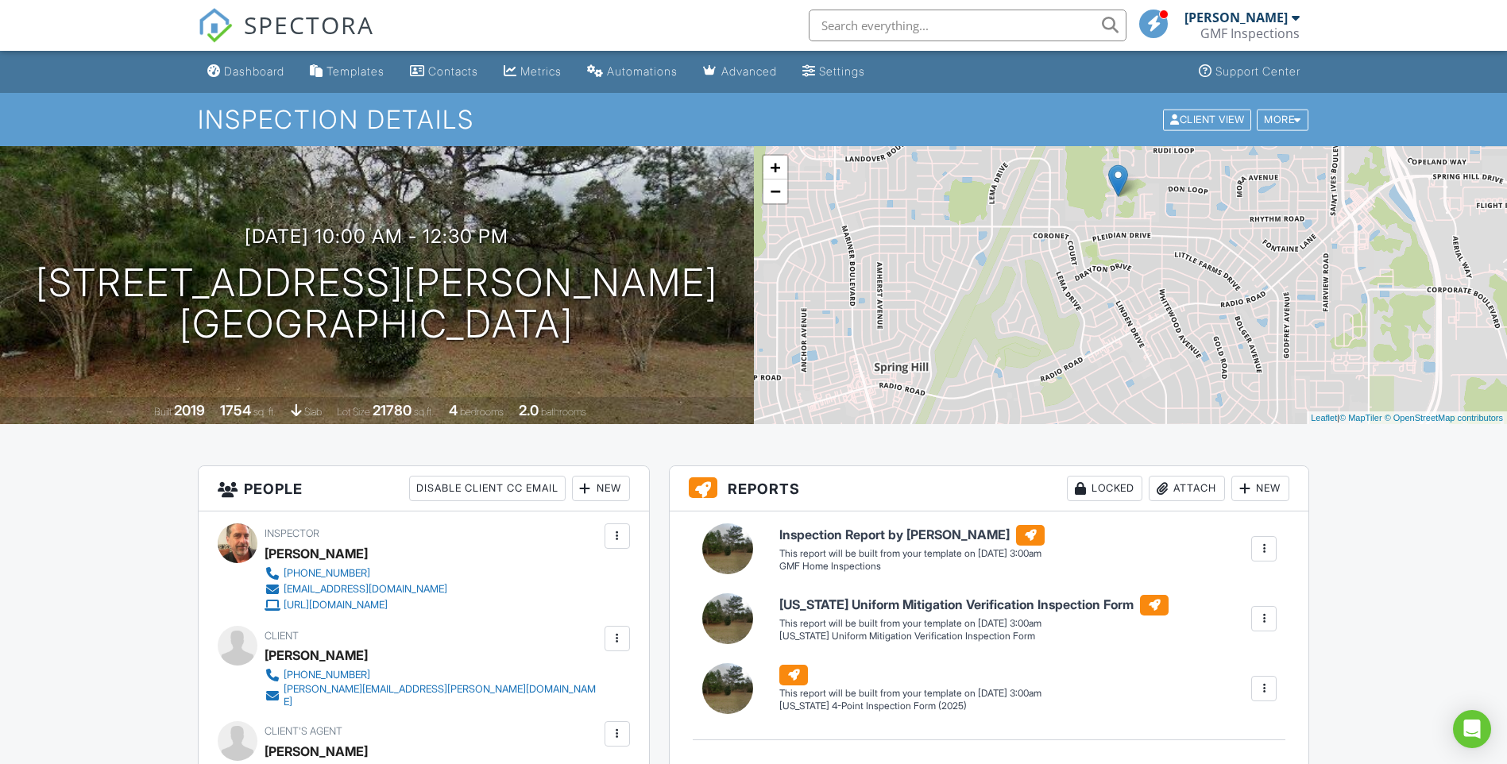
drag, startPoint x: 1129, startPoint y: 373, endPoint x: 1114, endPoint y: 282, distance: 92.4
click at [1114, 282] on div "+ − Leaflet | © MapTiler © OpenStreetMap contributors" at bounding box center [1131, 285] width 754 height 278
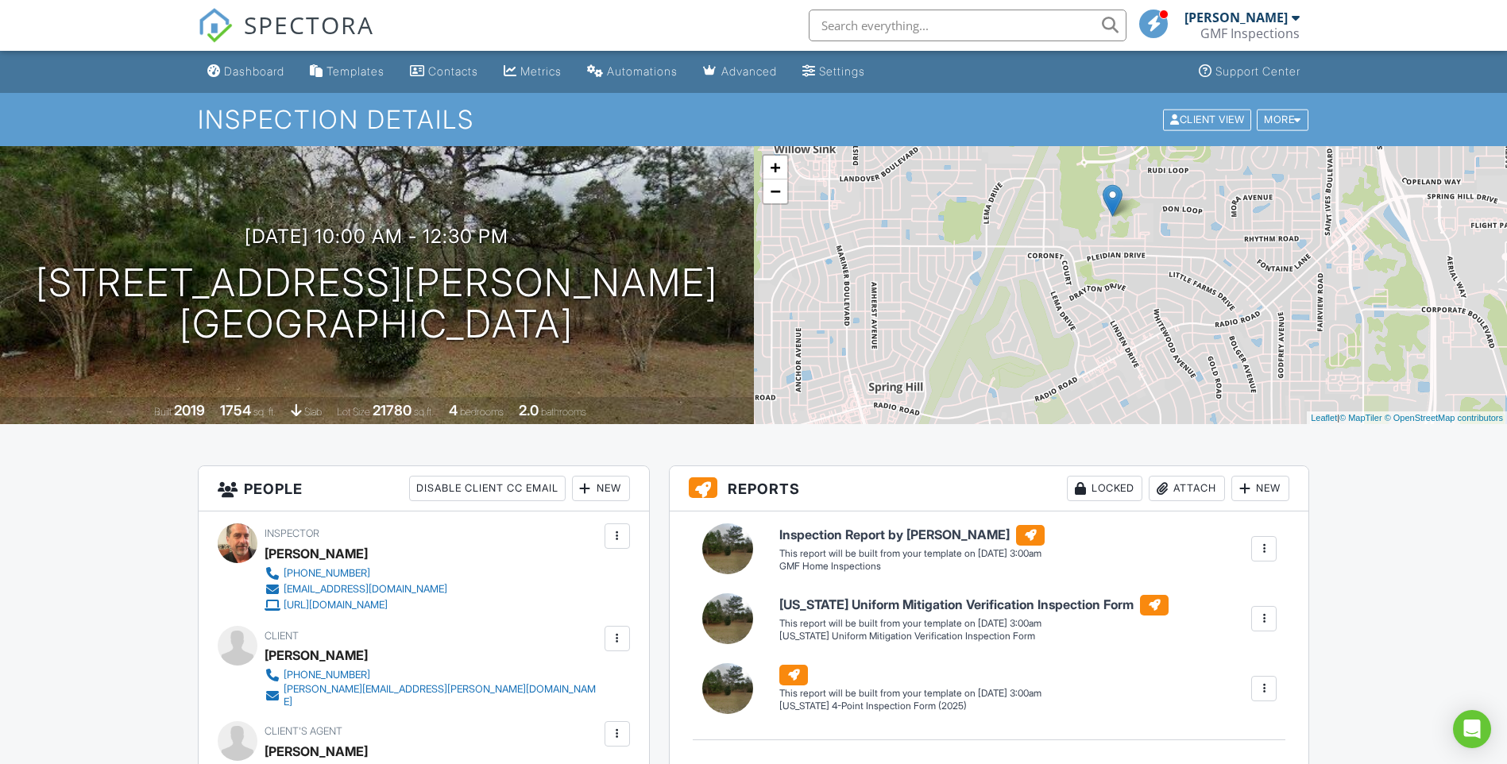
drag, startPoint x: 1190, startPoint y: 257, endPoint x: 1184, endPoint y: 280, distance: 22.9
click at [1184, 280] on div "+ − Leaflet | © MapTiler © OpenStreetMap contributors" at bounding box center [1131, 285] width 754 height 278
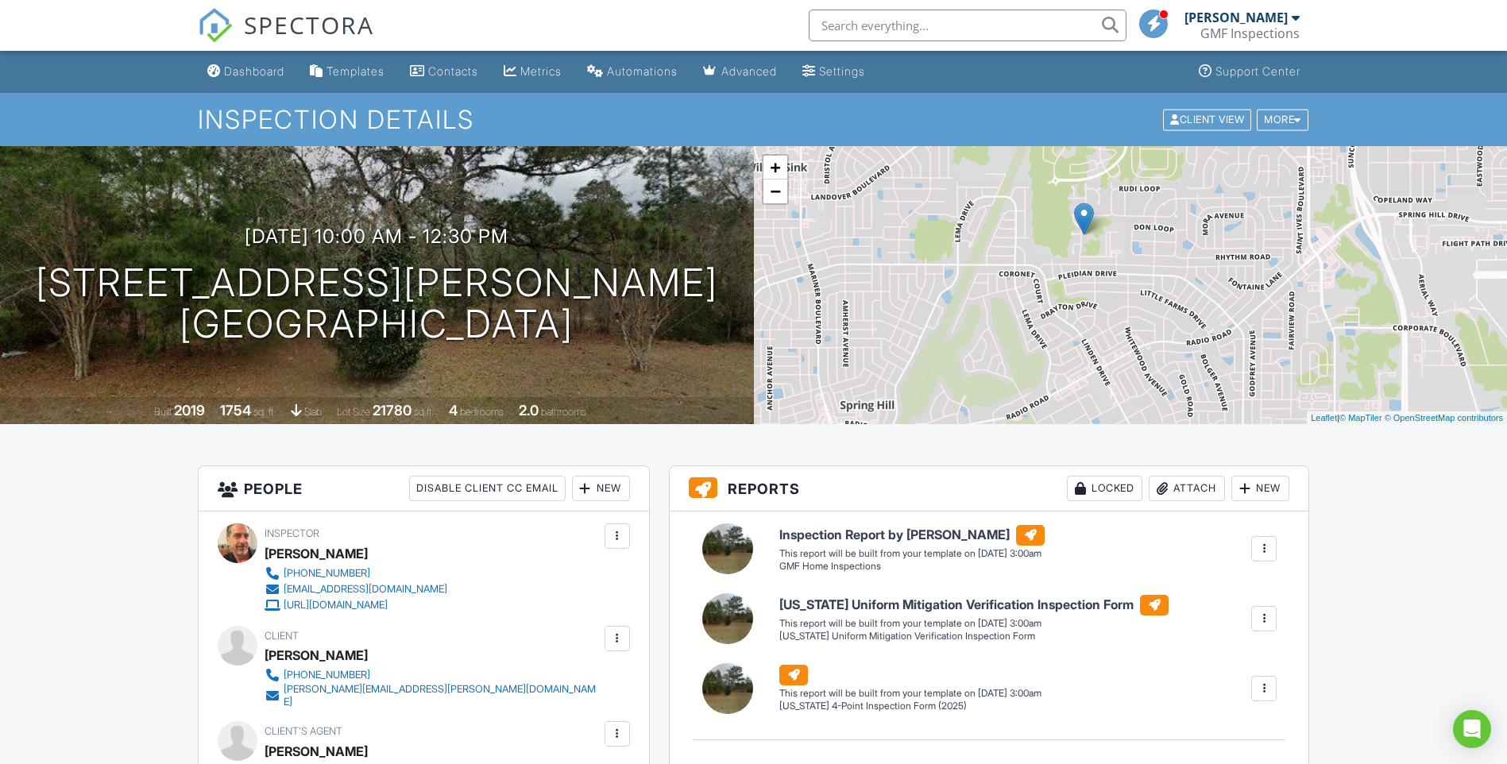
drag, startPoint x: 1090, startPoint y: 236, endPoint x: 1059, endPoint y: 257, distance: 38.3
click at [1059, 257] on div "+ − Leaflet | © MapTiler © OpenStreetMap contributors" at bounding box center [1131, 285] width 754 height 278
click at [250, 75] on div "Dashboard" at bounding box center [254, 71] width 60 height 14
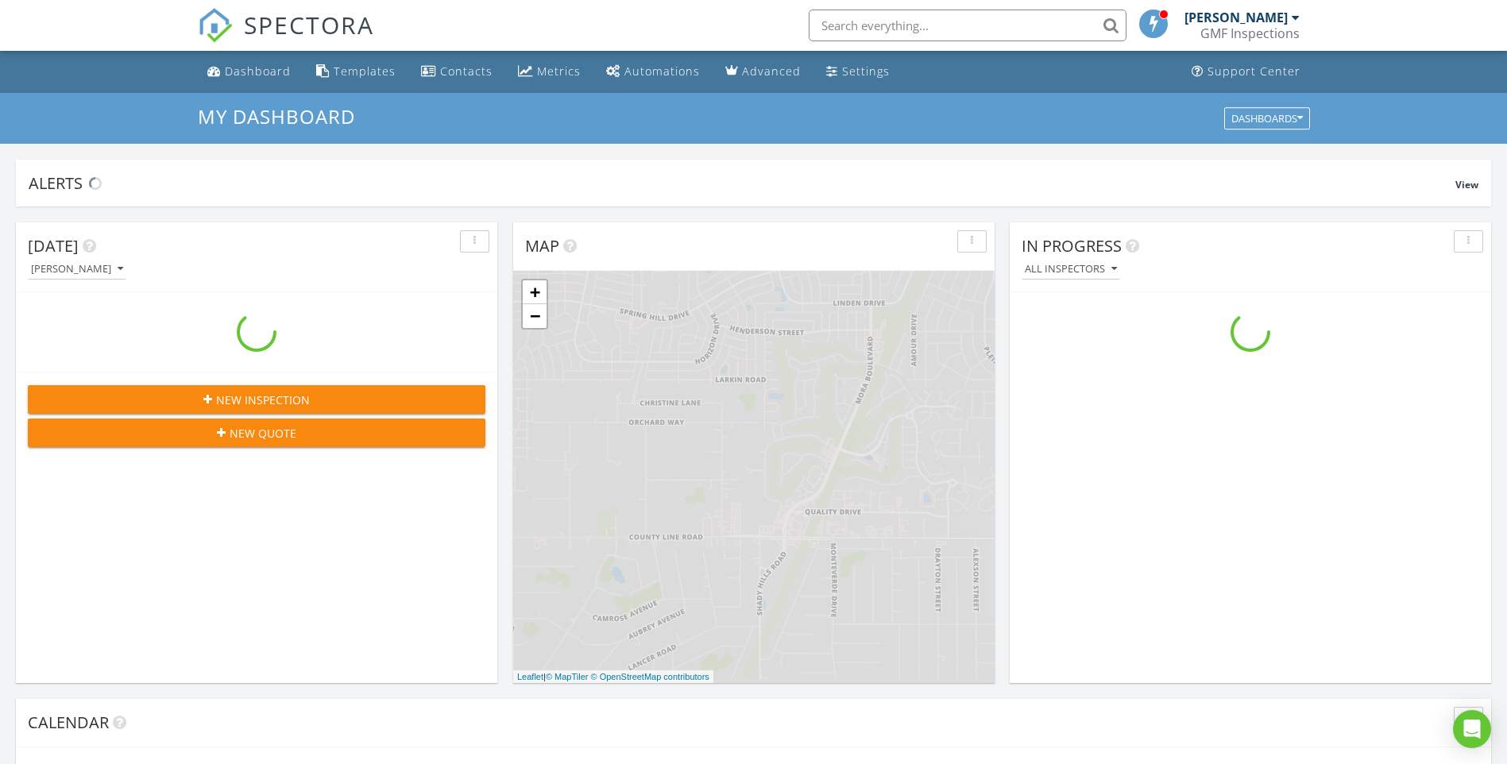
scroll to position [1470, 1531]
